Goal: Information Seeking & Learning: Learn about a topic

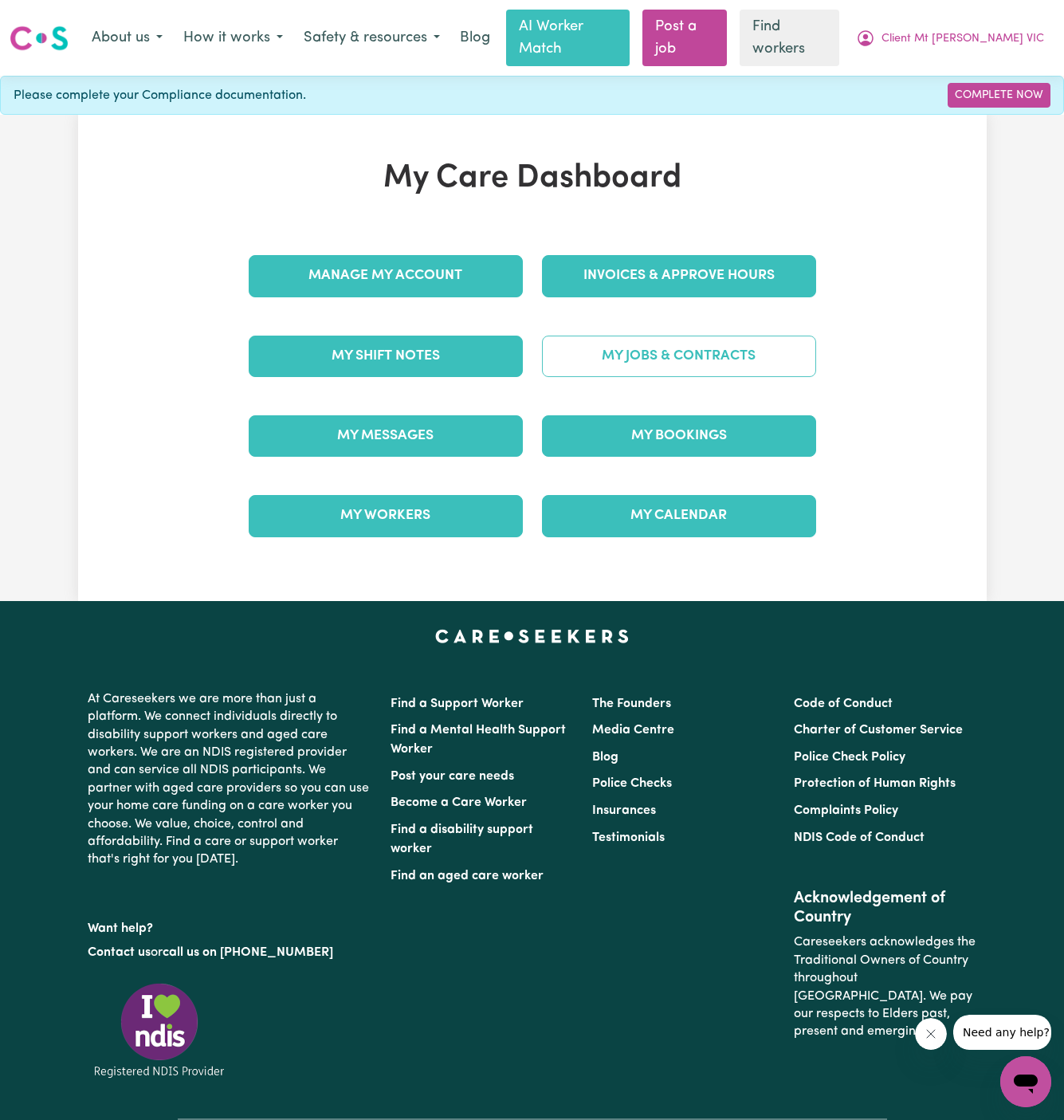
click at [676, 335] on link "My Jobs & Contracts" at bounding box center [678, 356] width 275 height 42
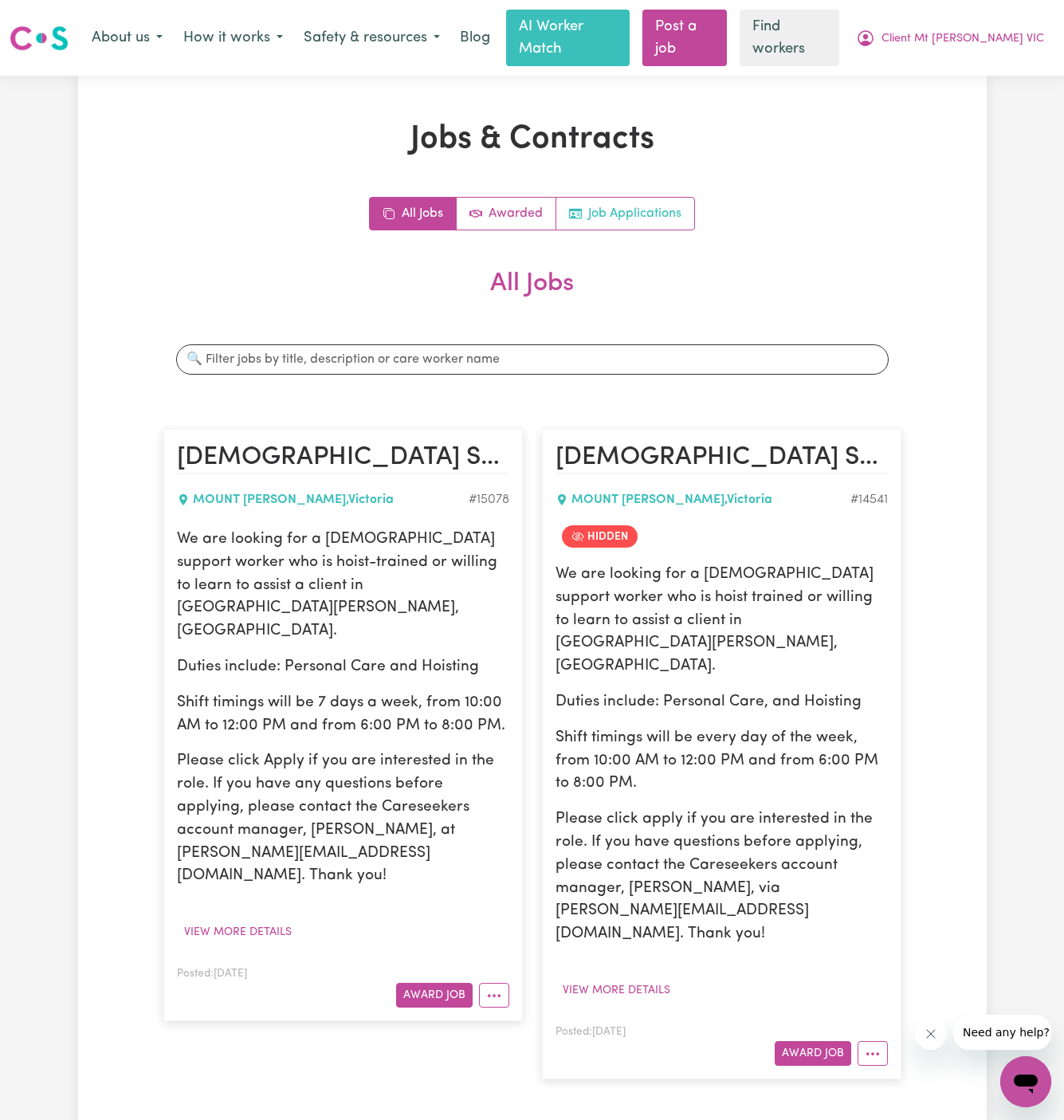
click at [658, 198] on link "Job Applications" at bounding box center [625, 214] width 138 height 32
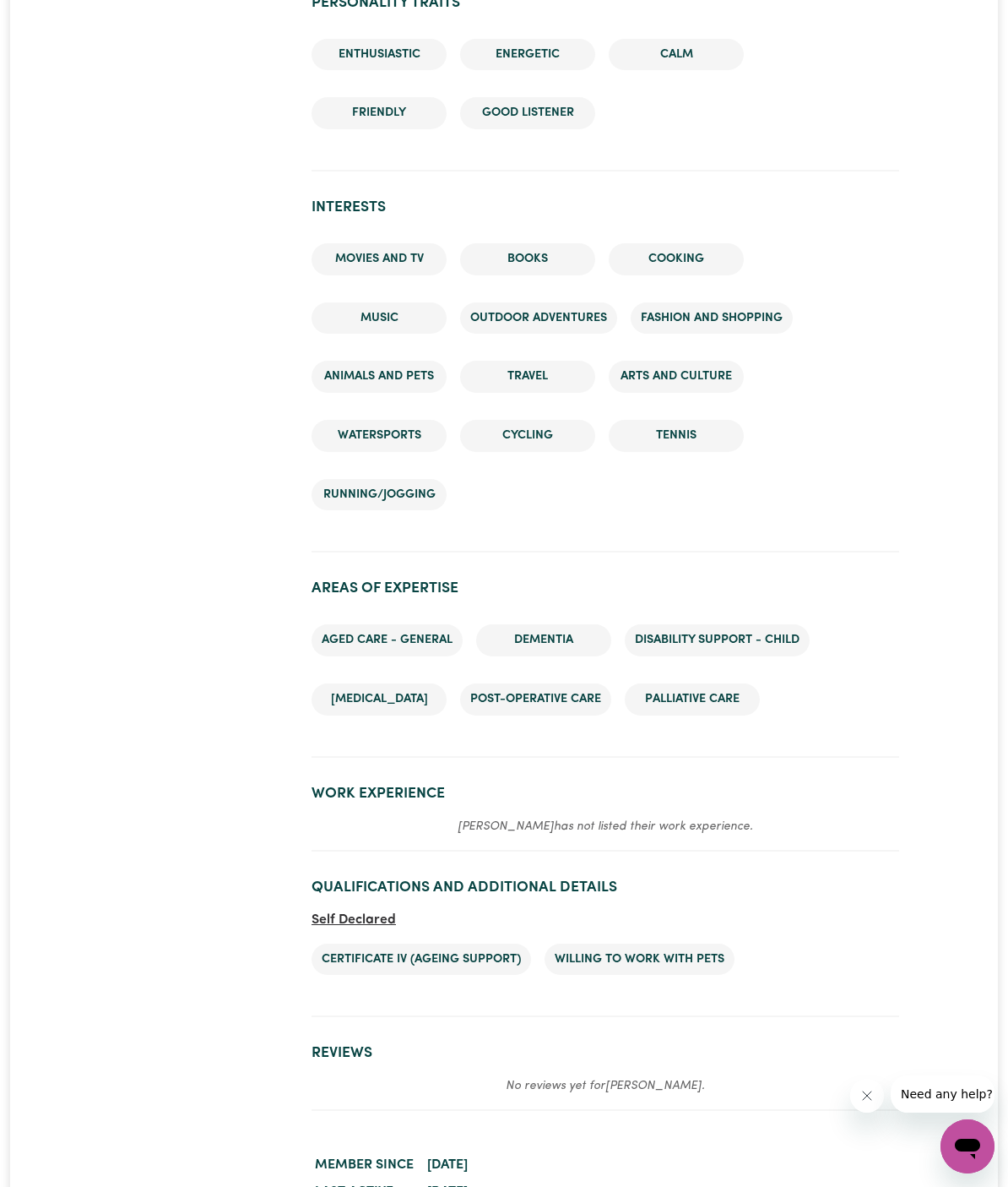
scroll to position [2317, 0]
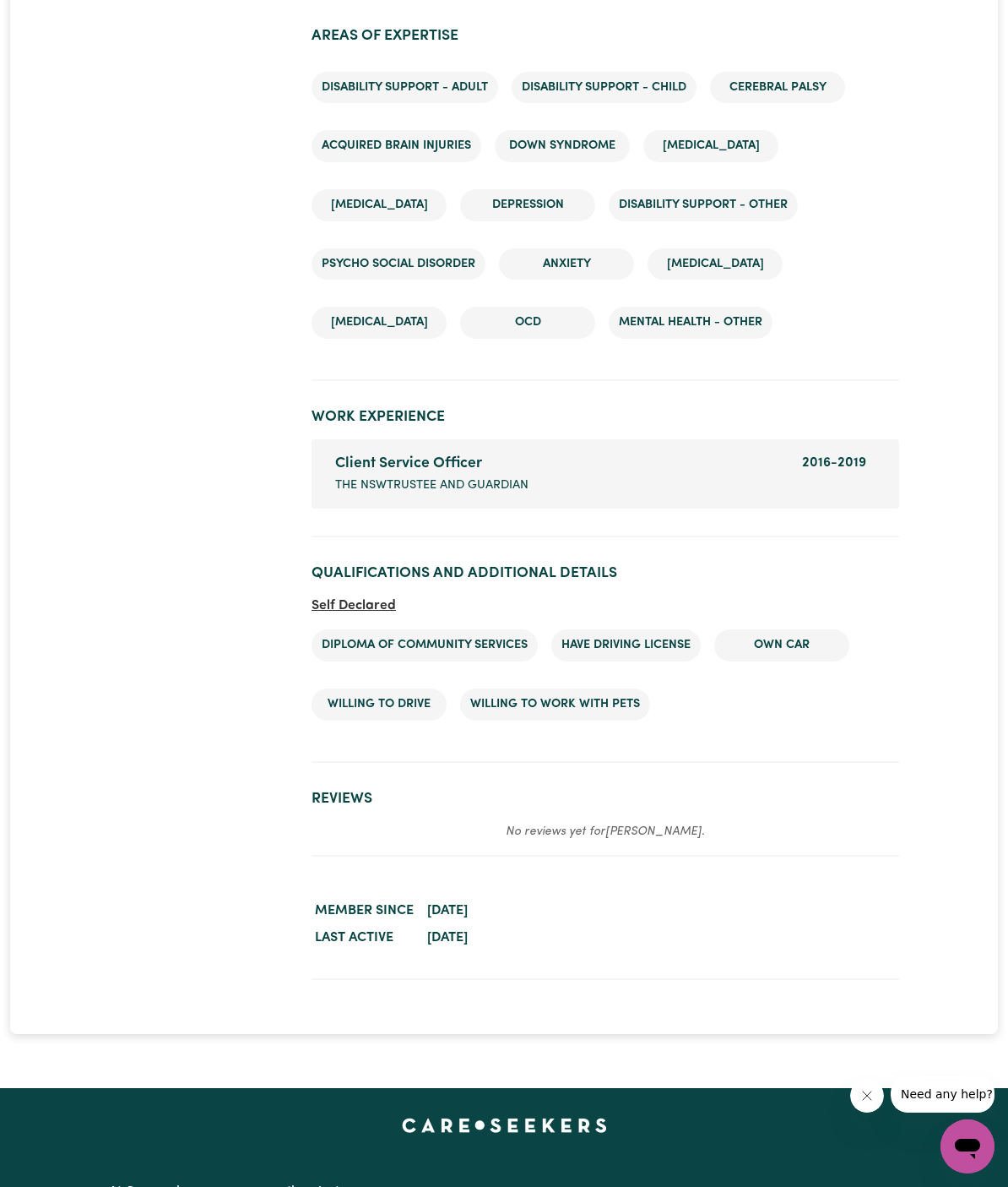
scroll to position [3094, 0]
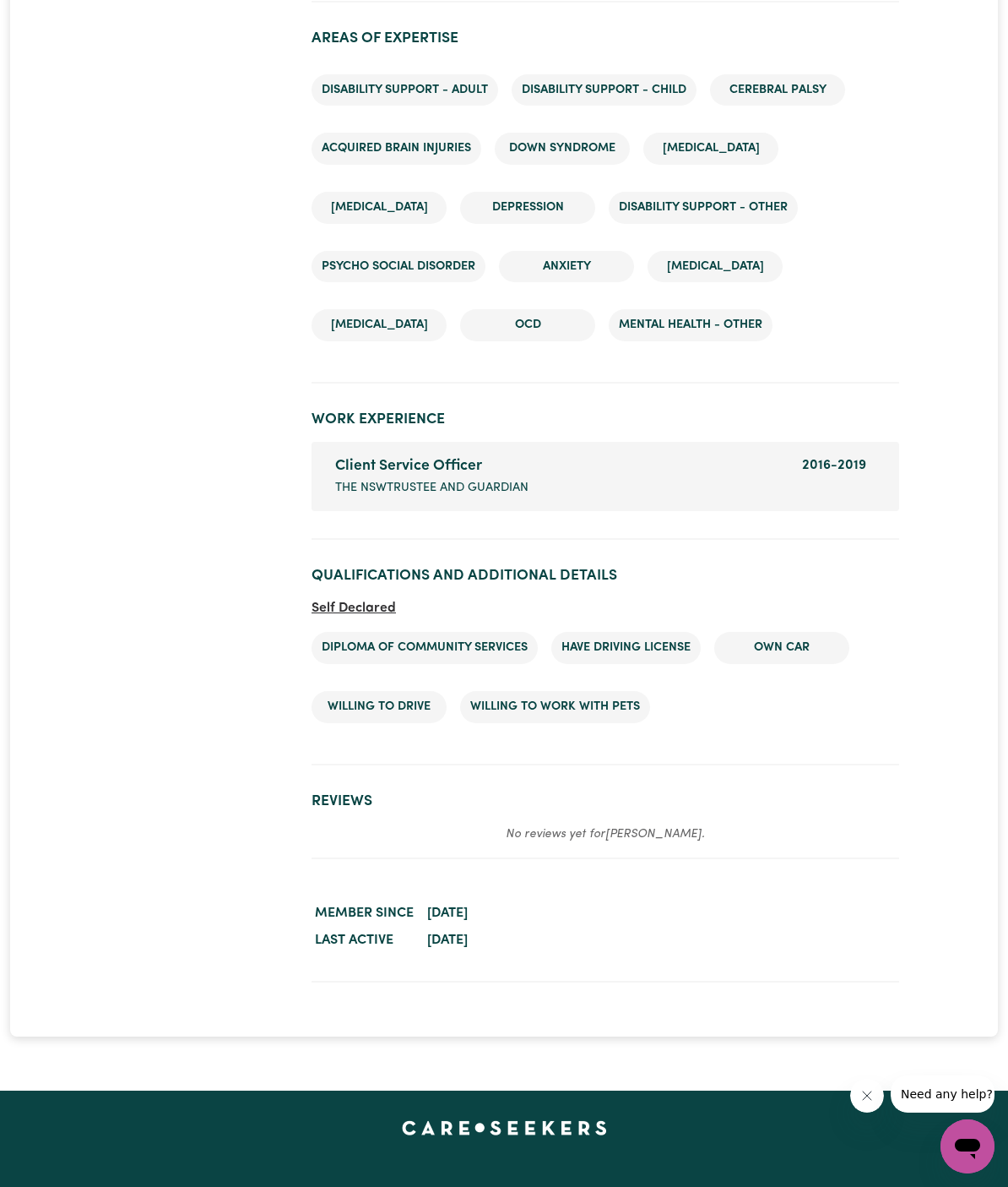
click at [453, 649] on li "Diploma of community services" at bounding box center [424, 647] width 226 height 32
click at [458, 632] on li "Diploma of community services" at bounding box center [424, 647] width 226 height 32
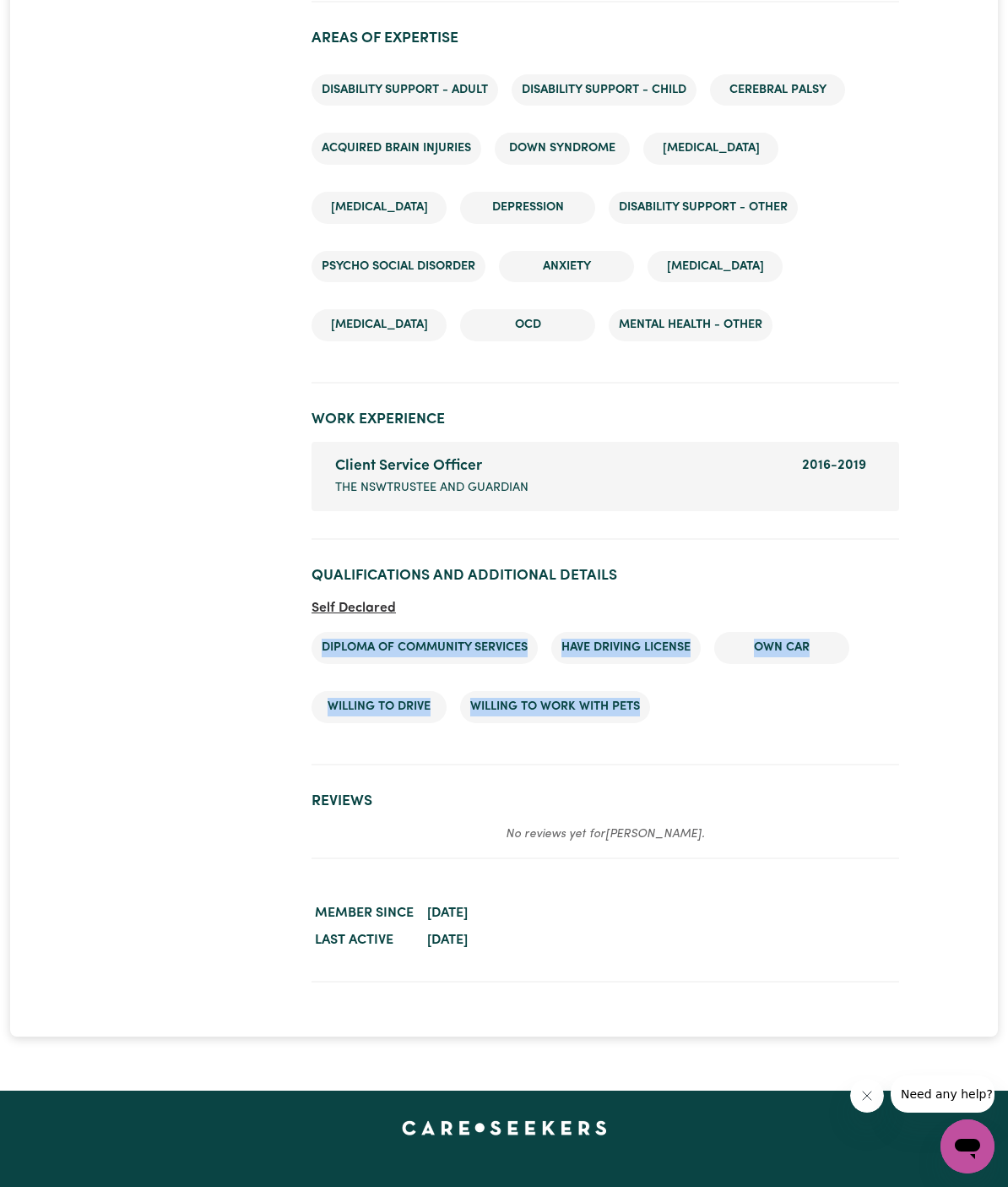
click at [458, 632] on li "Diploma of community services" at bounding box center [424, 647] width 226 height 32
copy ul "Diploma of community services Have driving license Own Car Willing to drive Wil…"
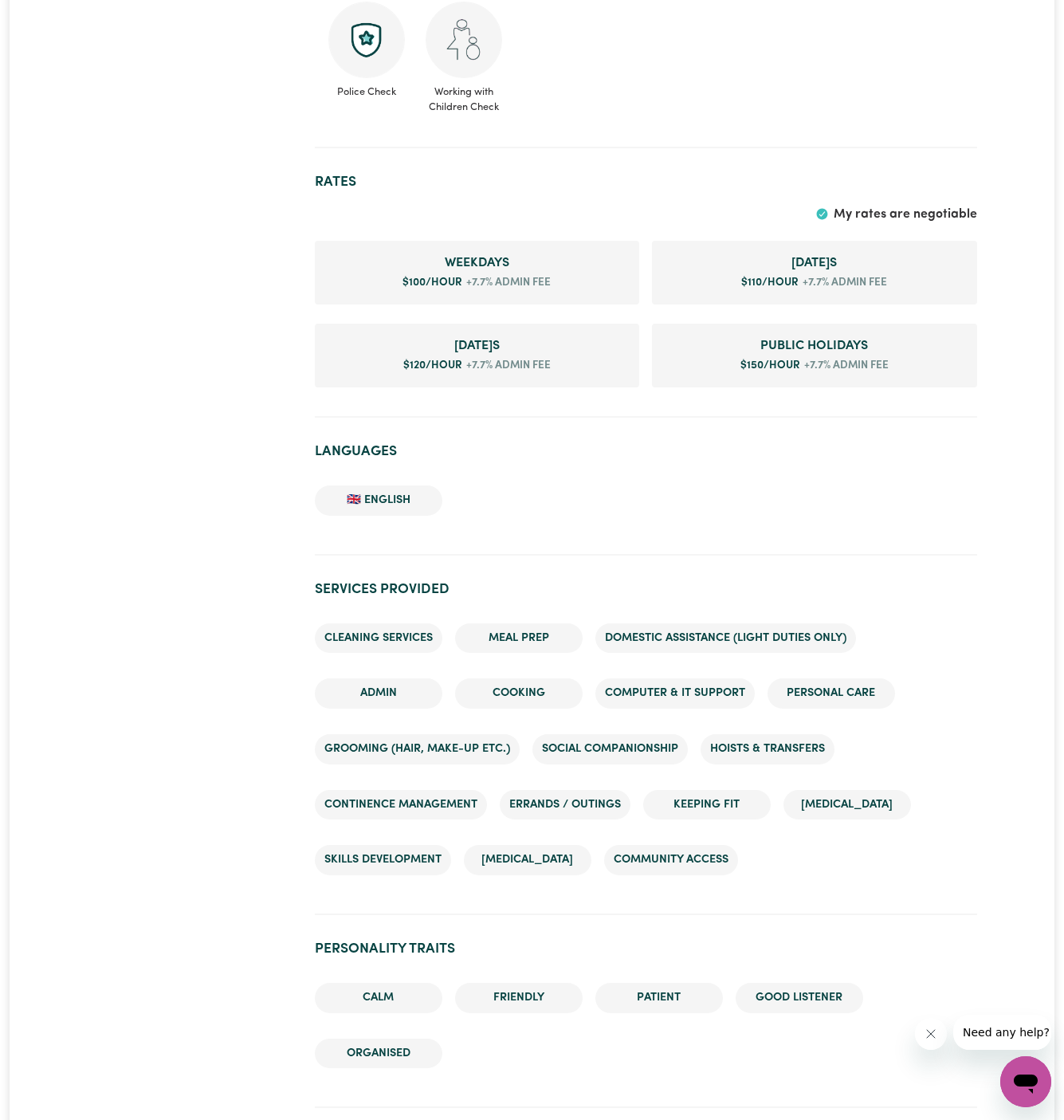
scroll to position [1151, 0]
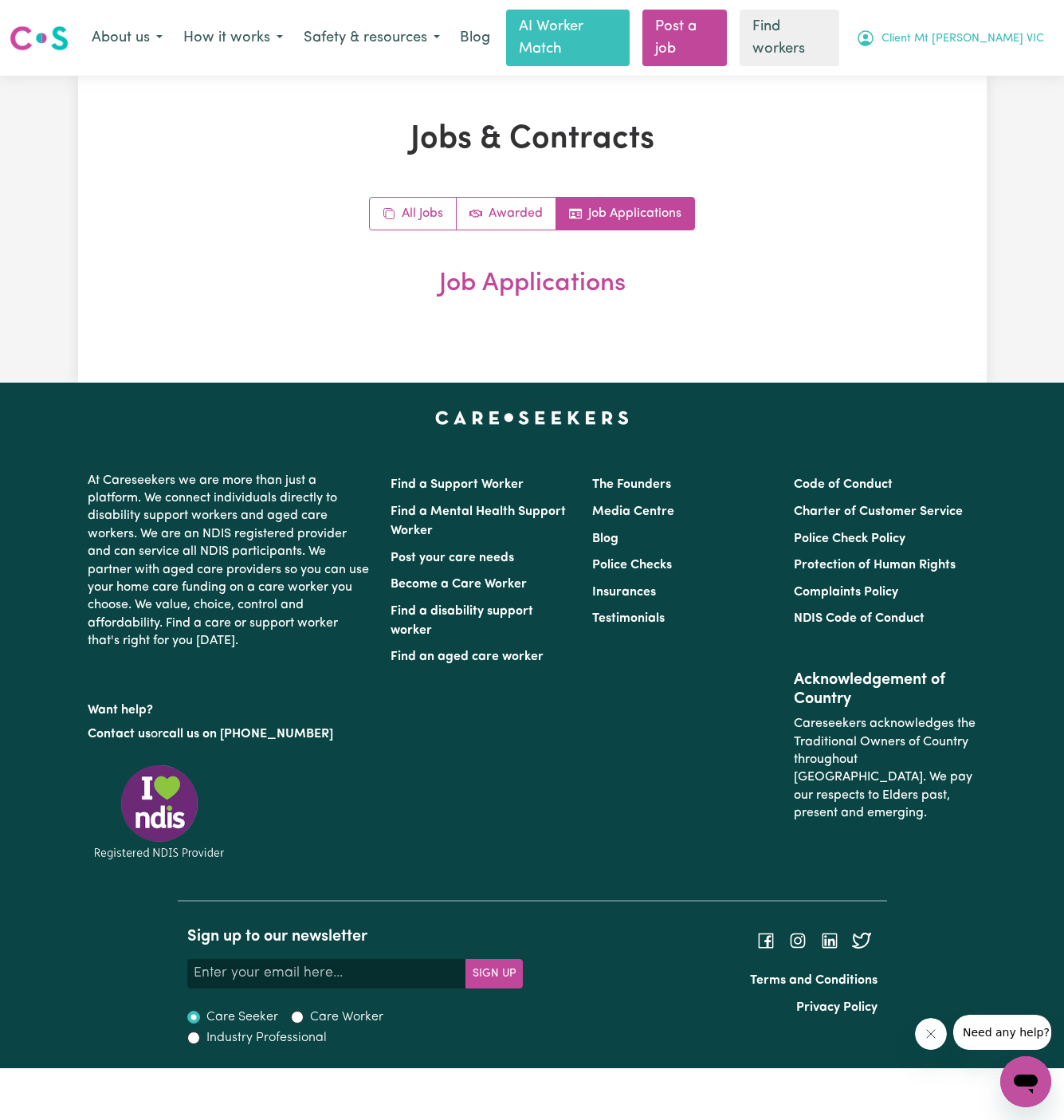
click at [986, 30] on span "Client Mt [PERSON_NAME] VIC" at bounding box center [962, 38] width 163 height 18
click at [982, 57] on link "My Dashboard" at bounding box center [991, 72] width 126 height 30
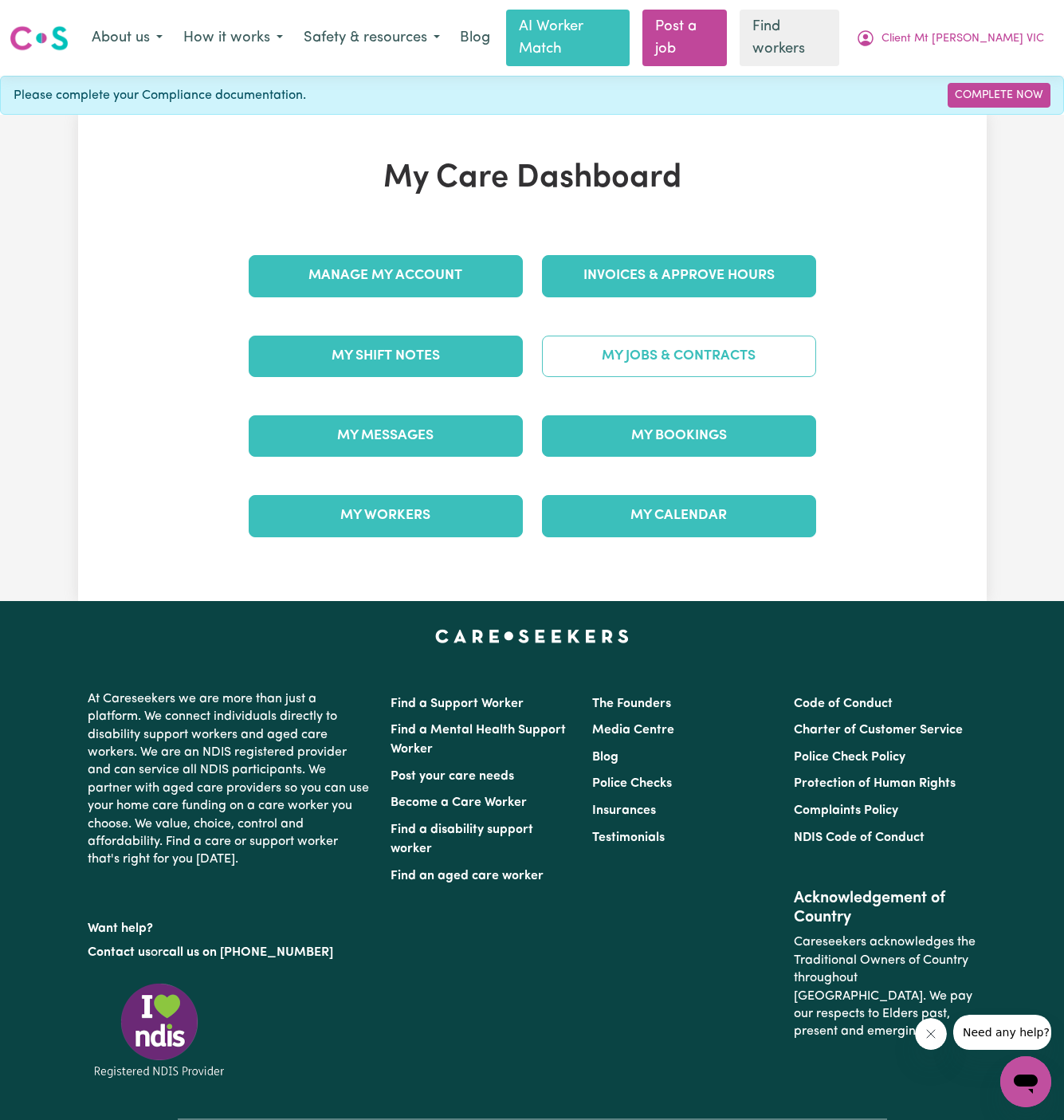
click at [609, 347] on link "My Jobs & Contracts" at bounding box center [678, 356] width 275 height 42
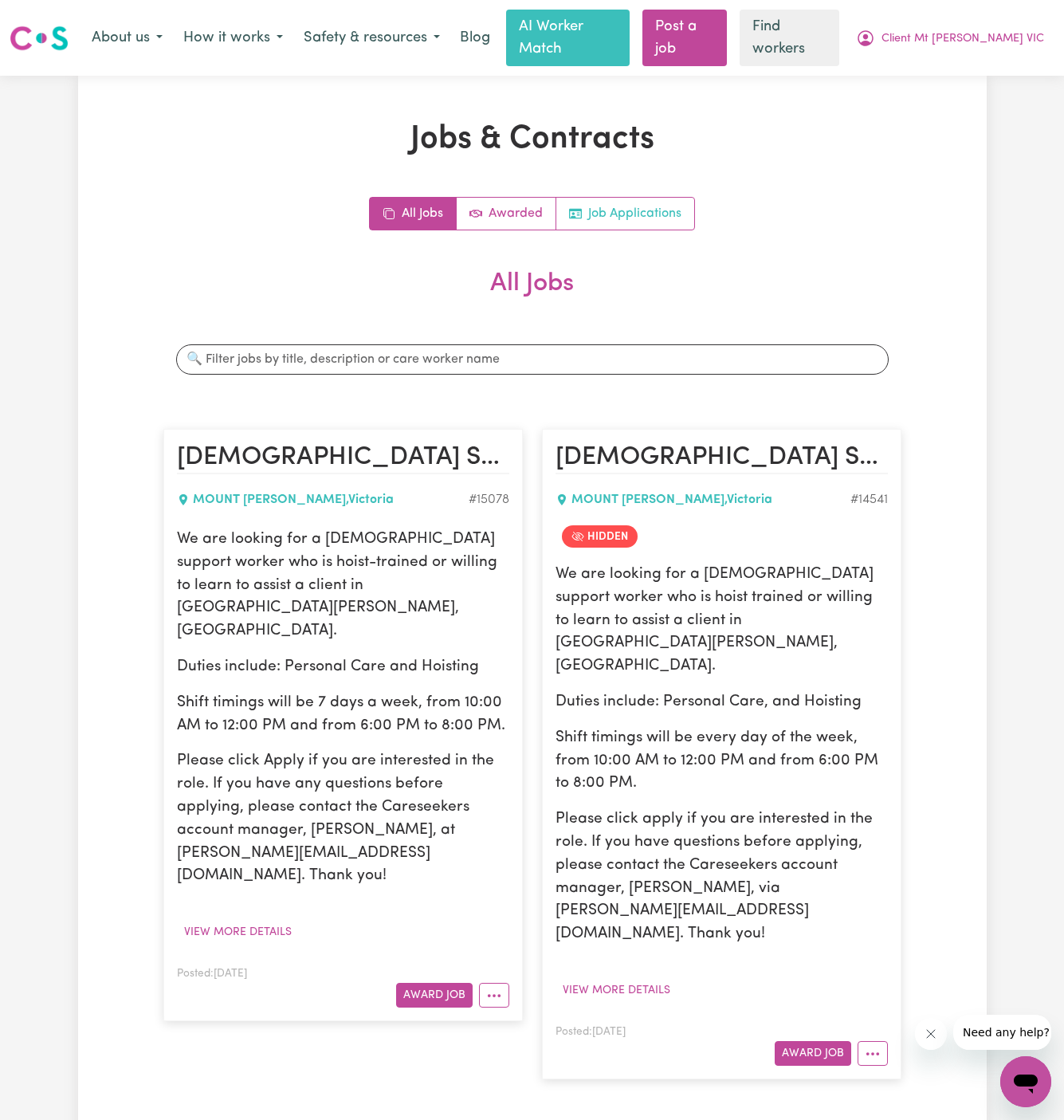
click at [641, 204] on link "Job Applications" at bounding box center [625, 214] width 138 height 32
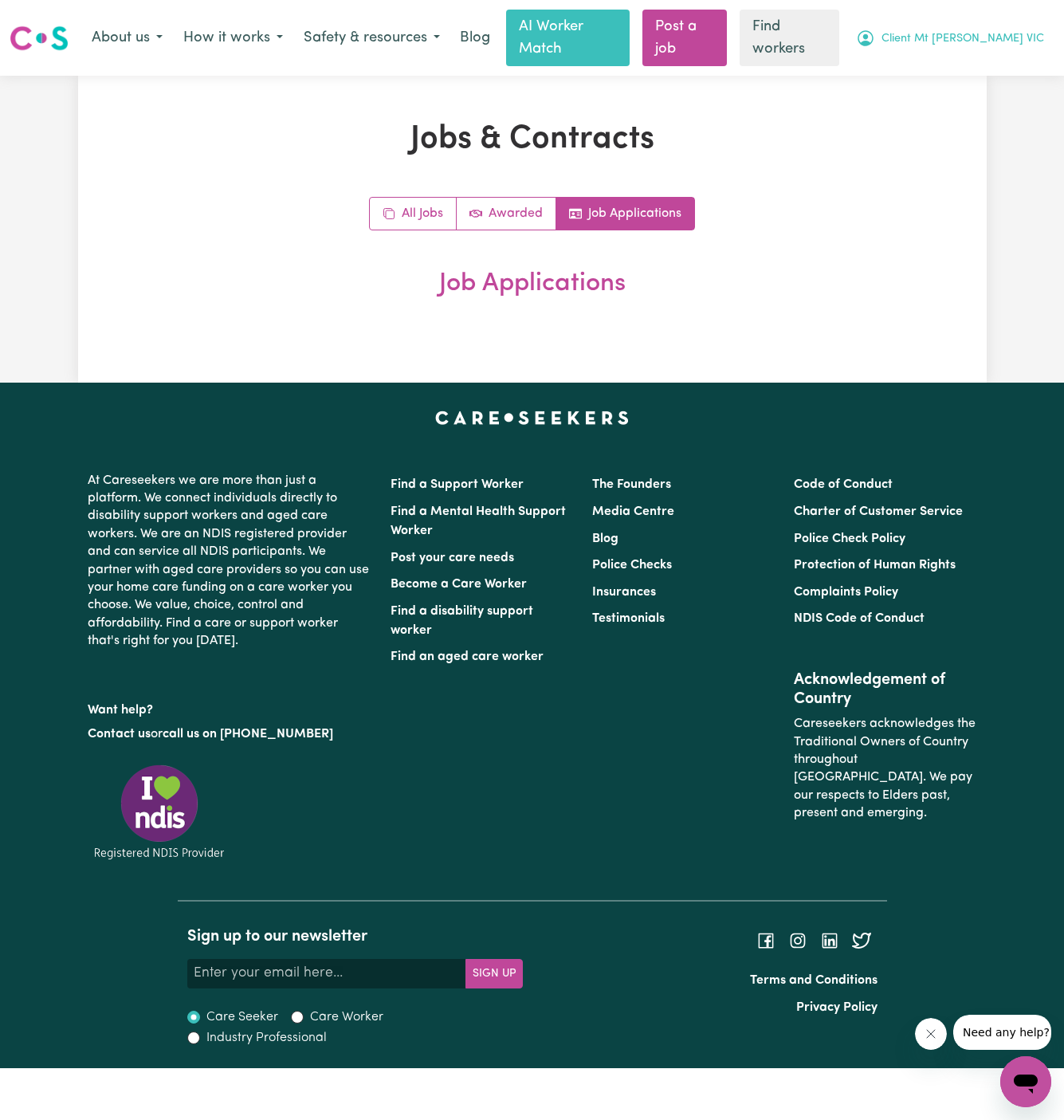
click at [1007, 32] on span "Client Mt [PERSON_NAME] VIC" at bounding box center [962, 38] width 163 height 18
click at [995, 90] on link "Logout" at bounding box center [991, 102] width 126 height 30
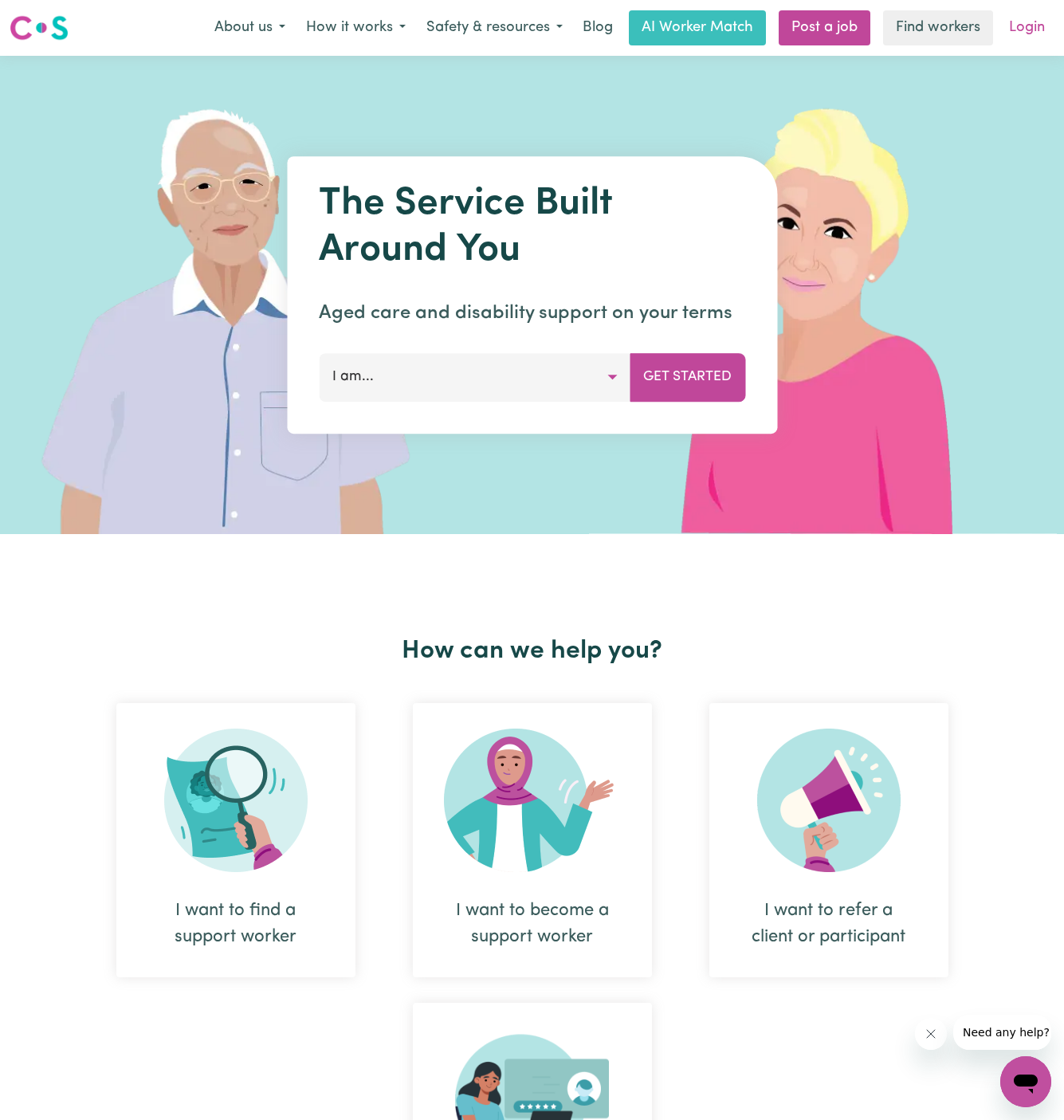
click at [1028, 30] on link "Login" at bounding box center [1027, 28] width 55 height 35
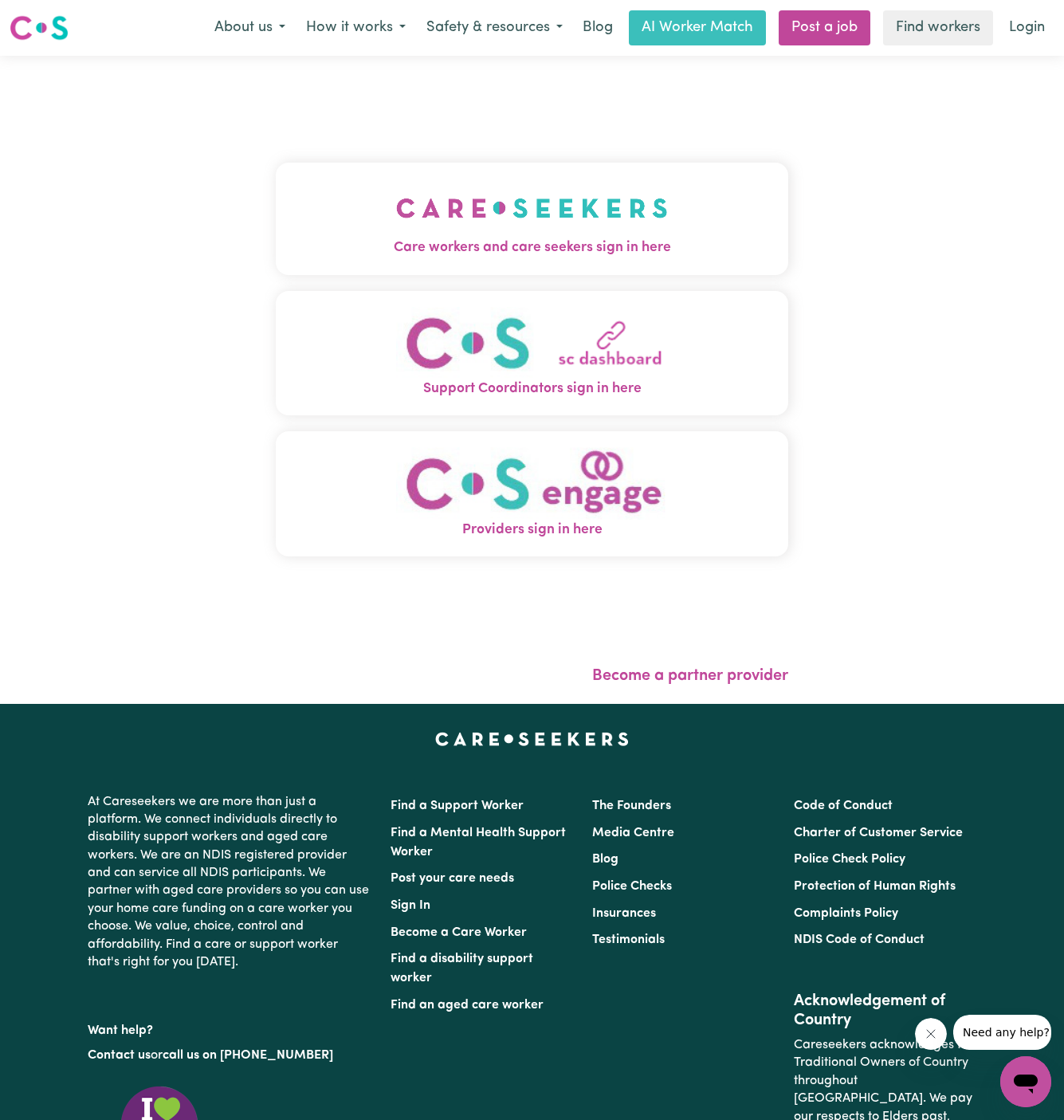
click at [516, 204] on img "Care workers and care seekers sign in here" at bounding box center [532, 208] width 272 height 59
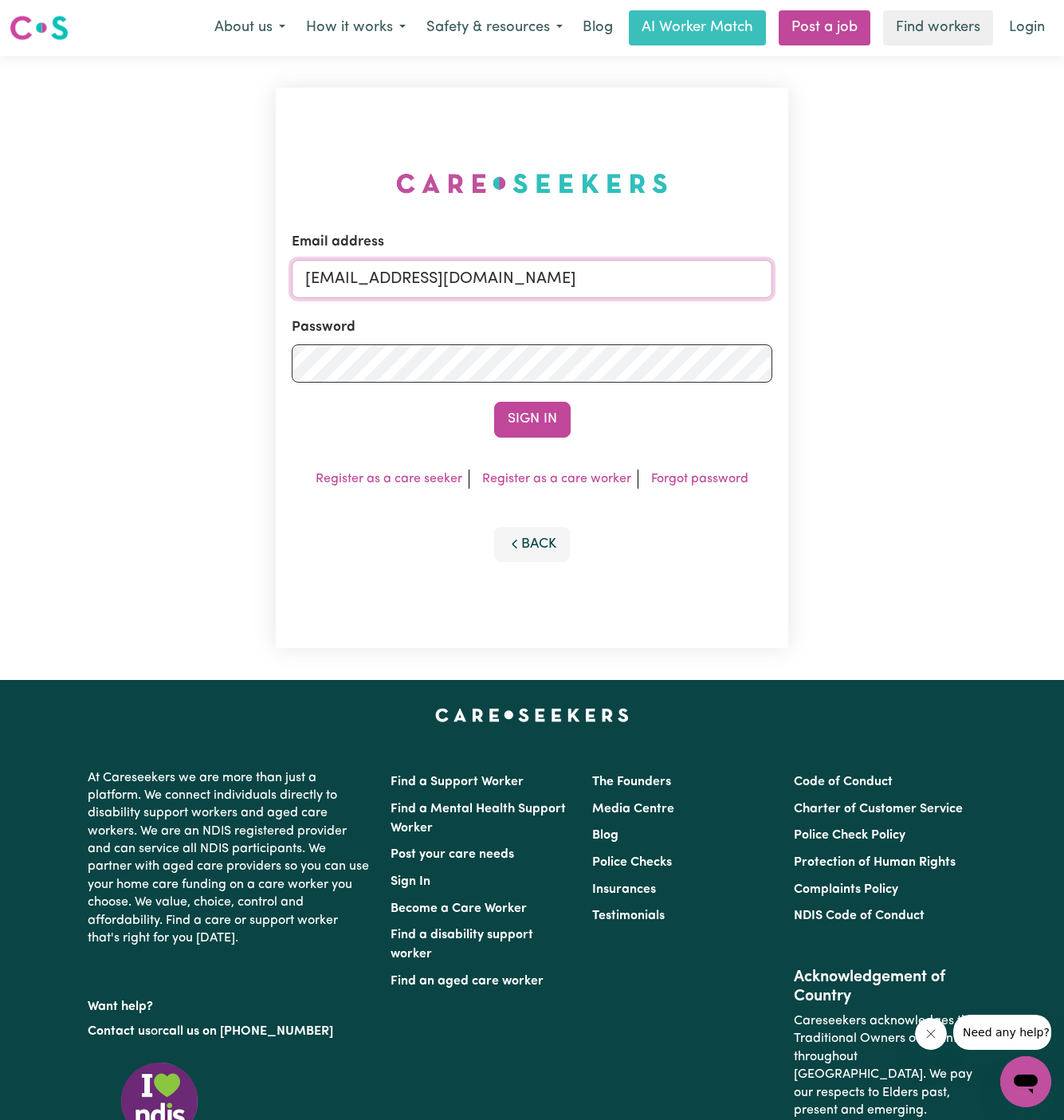
drag, startPoint x: 387, startPoint y: 282, endPoint x: 1251, endPoint y: 288, distance: 864.0
click at [1063, 288] on html "Menu About us How it works Safety & resources Blog AI Worker Match Post a job F…" at bounding box center [532, 683] width 1064 height 1365
type input "[EMAIL_ADDRESS][DOMAIN_NAME]"
click at [542, 404] on button "Sign In" at bounding box center [532, 419] width 77 height 35
click at [542, 404] on div "Sign In" at bounding box center [532, 419] width 482 height 35
